Goal: Find specific page/section: Find specific page/section

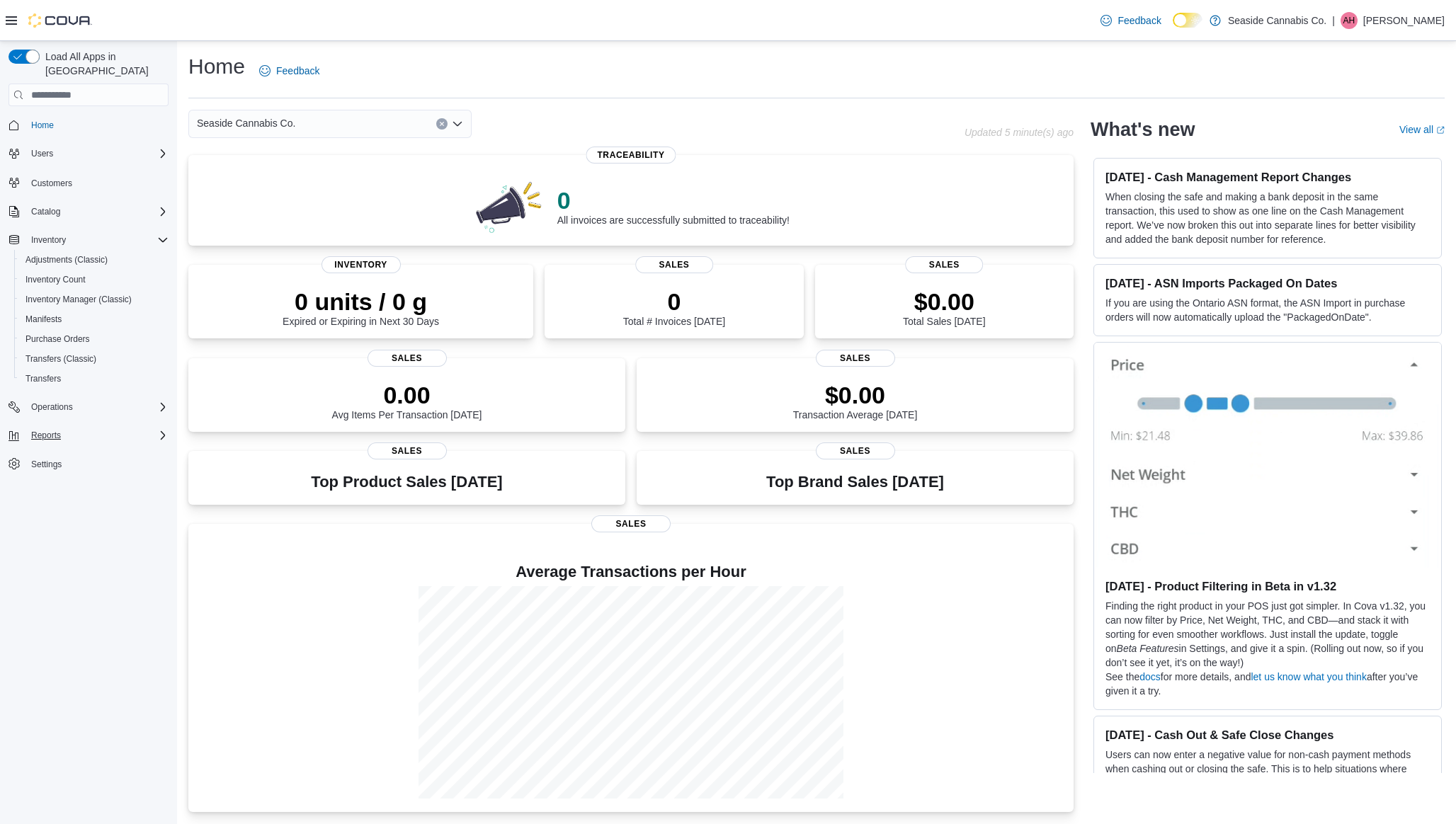
click at [72, 427] on div "Reports" at bounding box center [97, 435] width 143 height 17
click at [50, 119] on span "Home" at bounding box center [42, 125] width 22 height 12
click at [71, 401] on span "Operations" at bounding box center [52, 407] width 42 height 12
click at [73, 529] on span "Dashboards" at bounding box center [54, 534] width 57 height 12
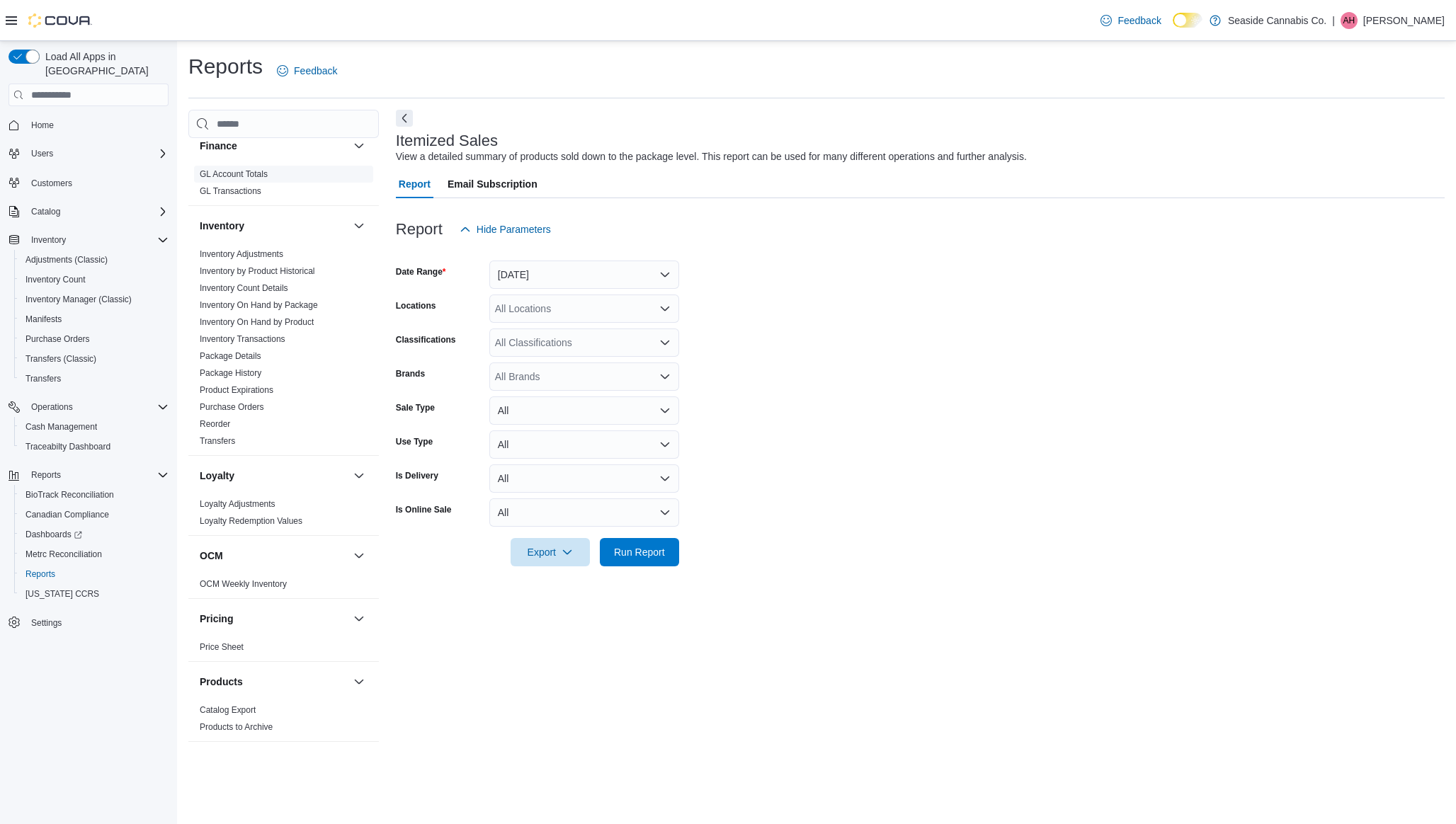
scroll to position [384, 0]
click at [68, 615] on link "Settings" at bounding box center [46, 623] width 42 height 17
